Goal: Task Accomplishment & Management: Manage account settings

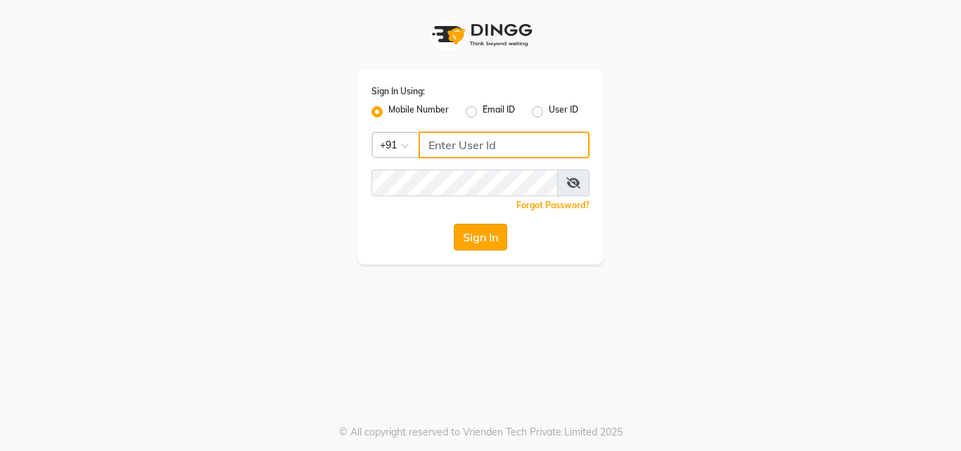
type input "9676070795"
click at [467, 239] on button "Sign In" at bounding box center [480, 237] width 53 height 27
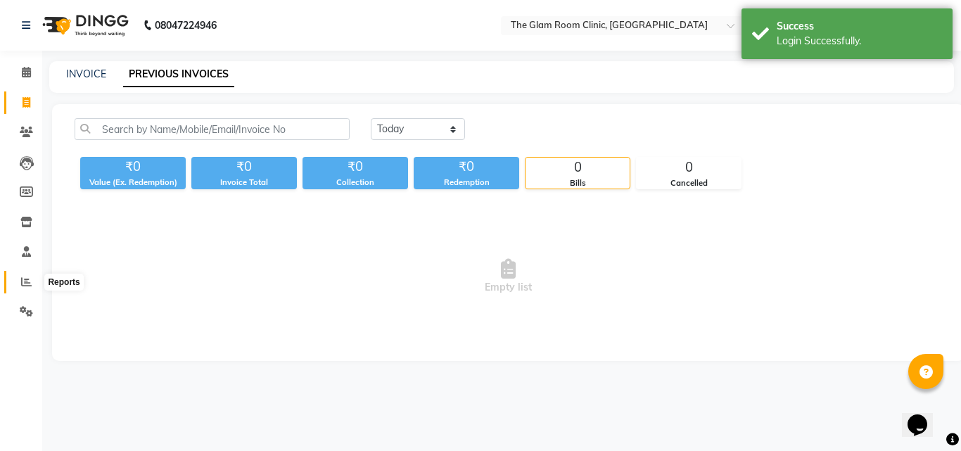
click at [24, 274] on span at bounding box center [26, 282] width 25 height 16
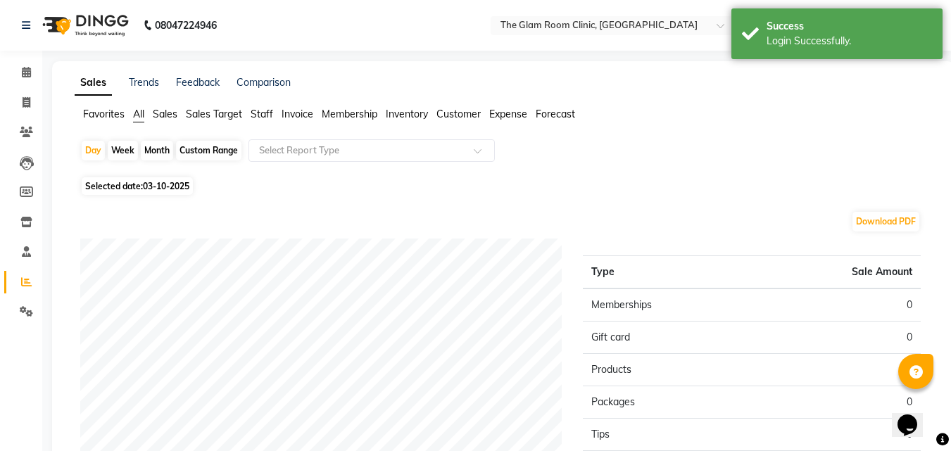
click at [107, 186] on span "Selected date: 03-10-2025" at bounding box center [137, 186] width 111 height 18
select select "10"
select select "2025"
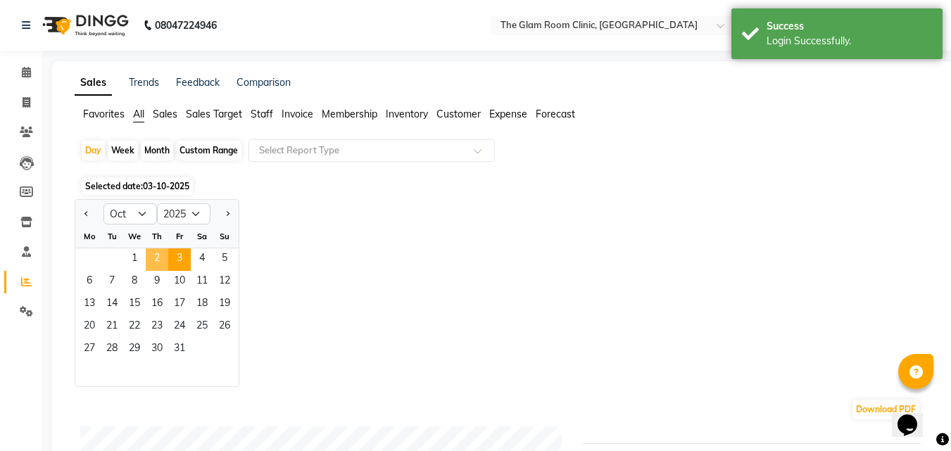
click at [158, 257] on span "2" at bounding box center [157, 259] width 23 height 23
